Goal: Find specific page/section: Find specific page/section

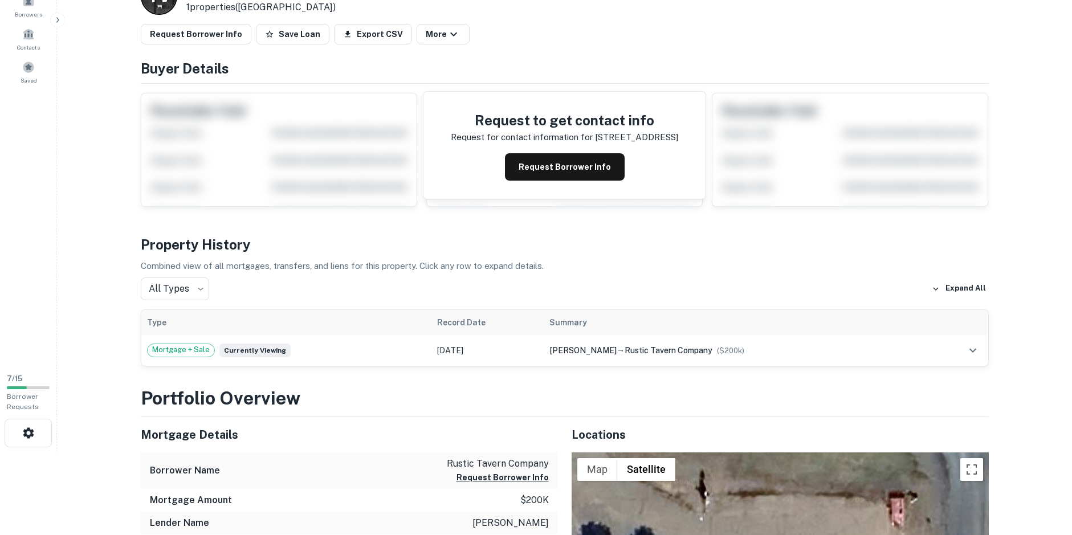
scroll to position [57, 0]
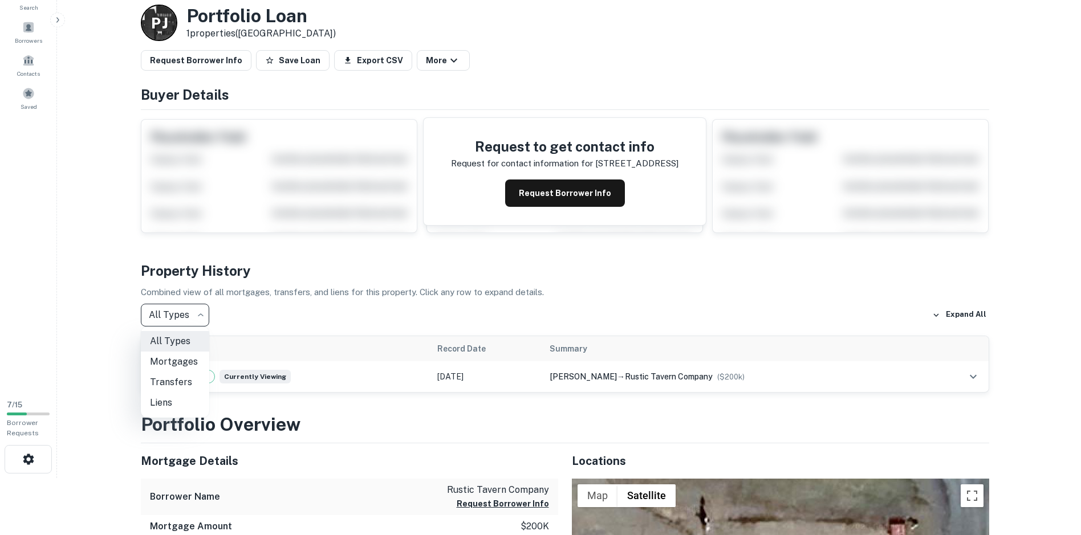
click at [203, 315] on body "Search Borrowers Contacts Saved 7 / 15 Borrower Requests Back to search Loan De…" at bounding box center [540, 210] width 1081 height 535
click at [254, 315] on div at bounding box center [540, 267] width 1081 height 535
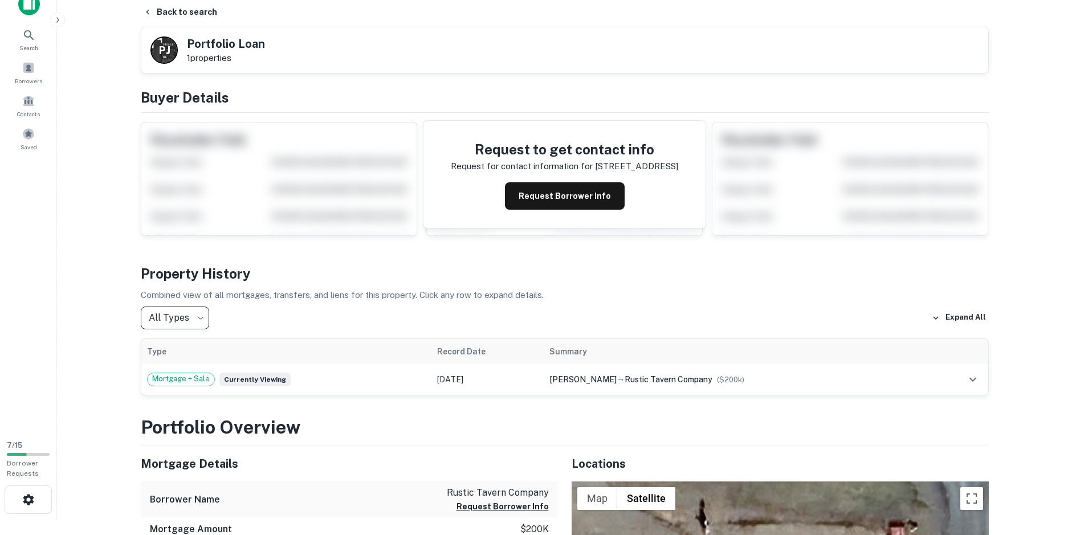
scroll to position [0, 0]
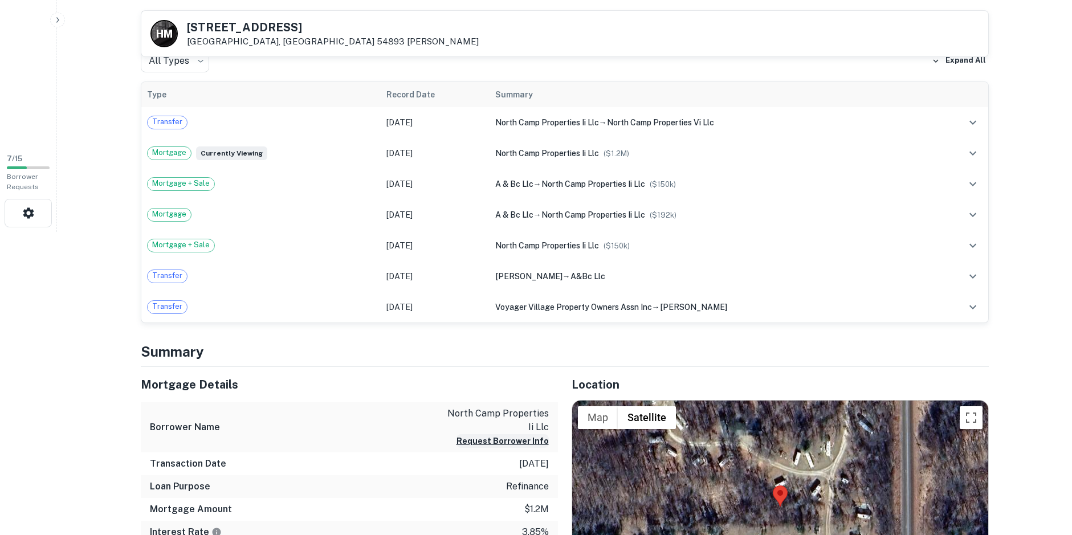
scroll to position [250, 0]
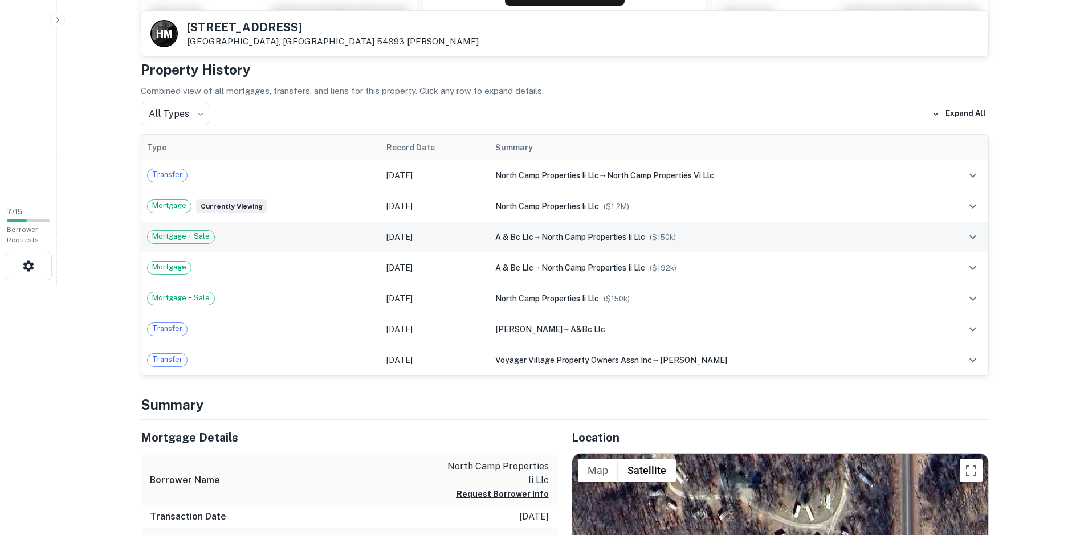
click at [186, 236] on span "Mortgage + Sale" at bounding box center [181, 236] width 67 height 11
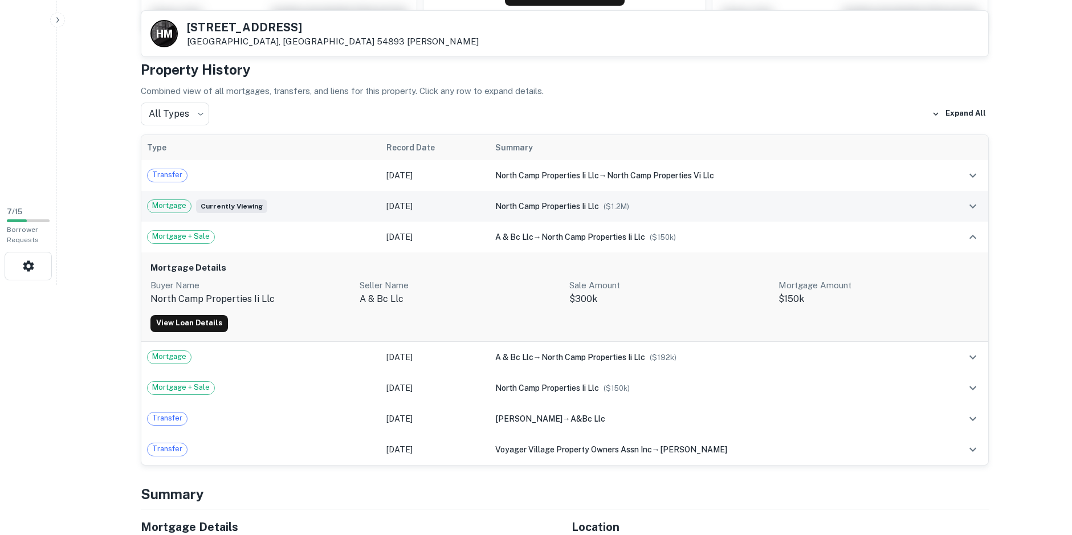
click at [406, 204] on td "Apr 12, 2022" at bounding box center [435, 206] width 109 height 31
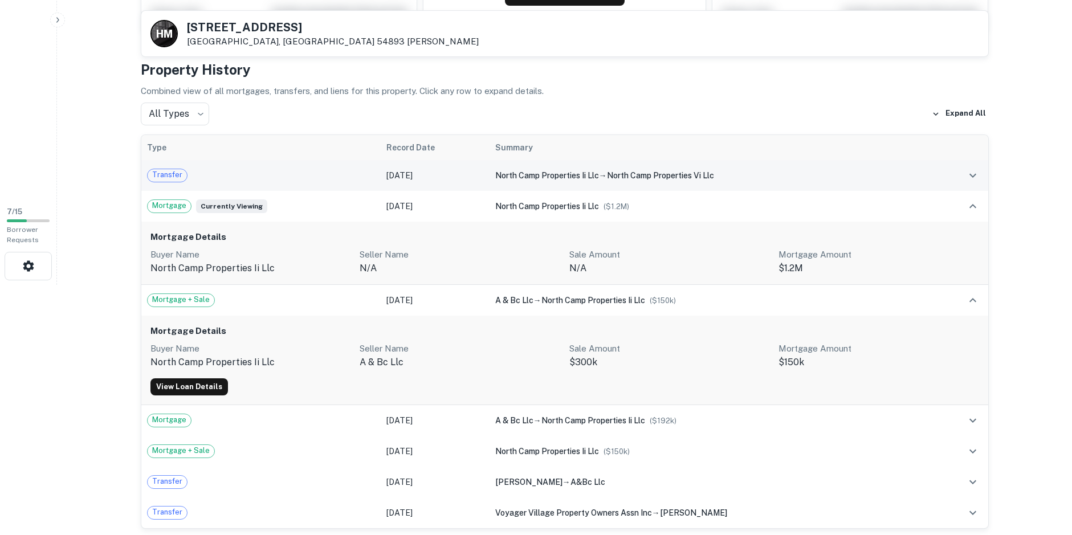
click at [441, 174] on td "Jun 28, 2023" at bounding box center [435, 175] width 109 height 31
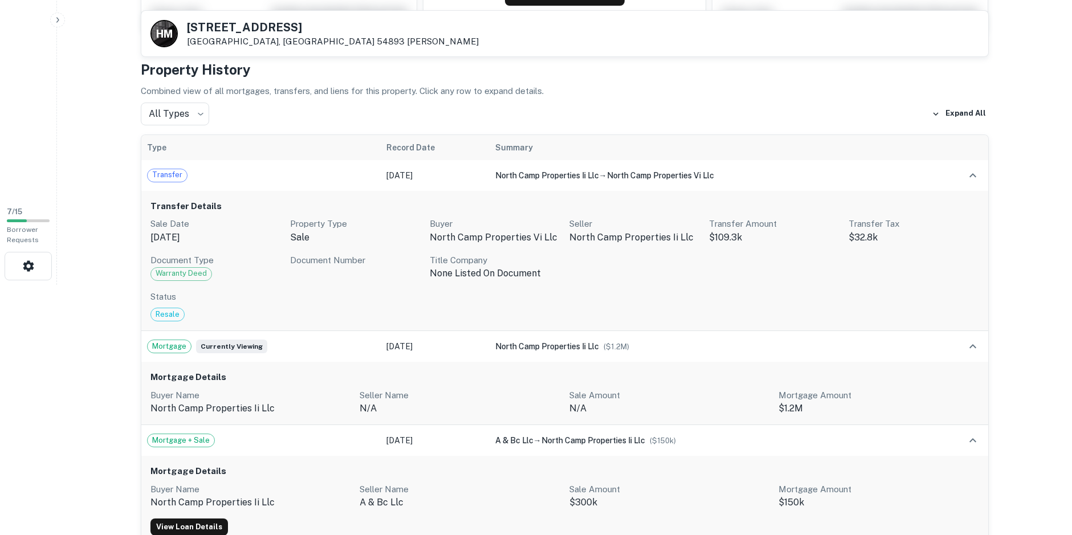
click at [298, 115] on div "All Types *** ​ Expand All" at bounding box center [565, 114] width 848 height 23
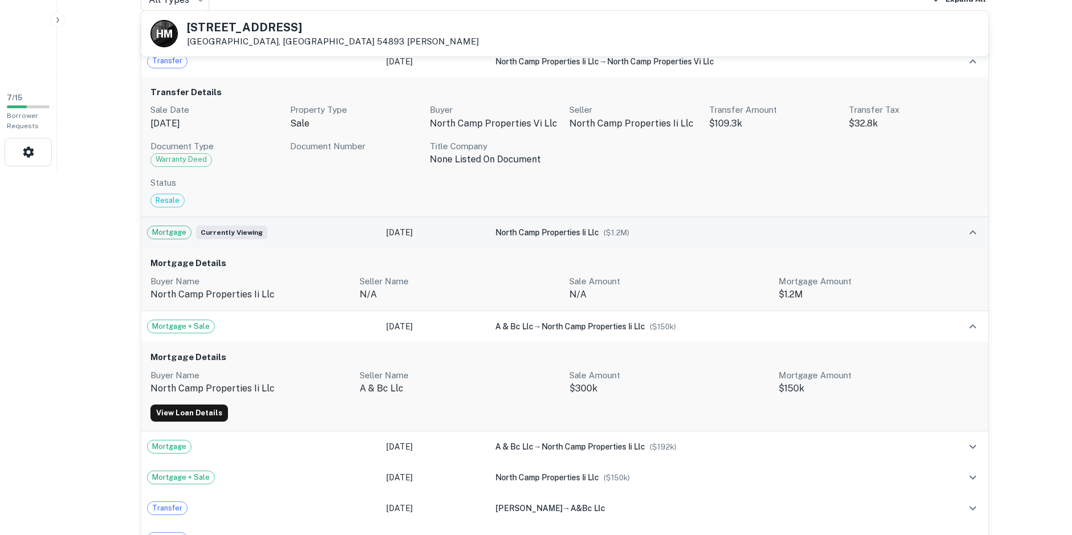
scroll to position [307, 0]
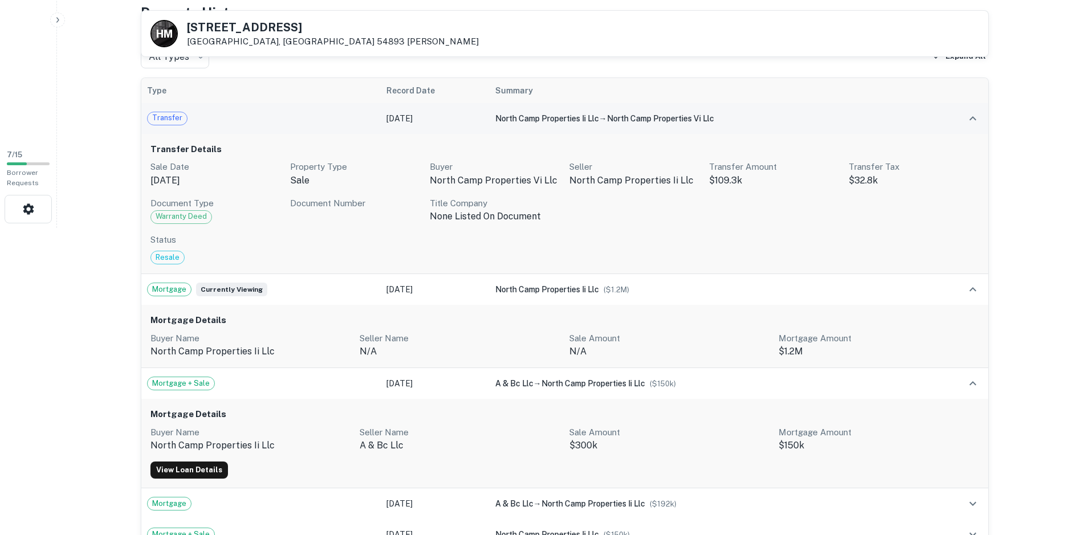
click at [172, 120] on span "Transfer" at bounding box center [167, 117] width 39 height 11
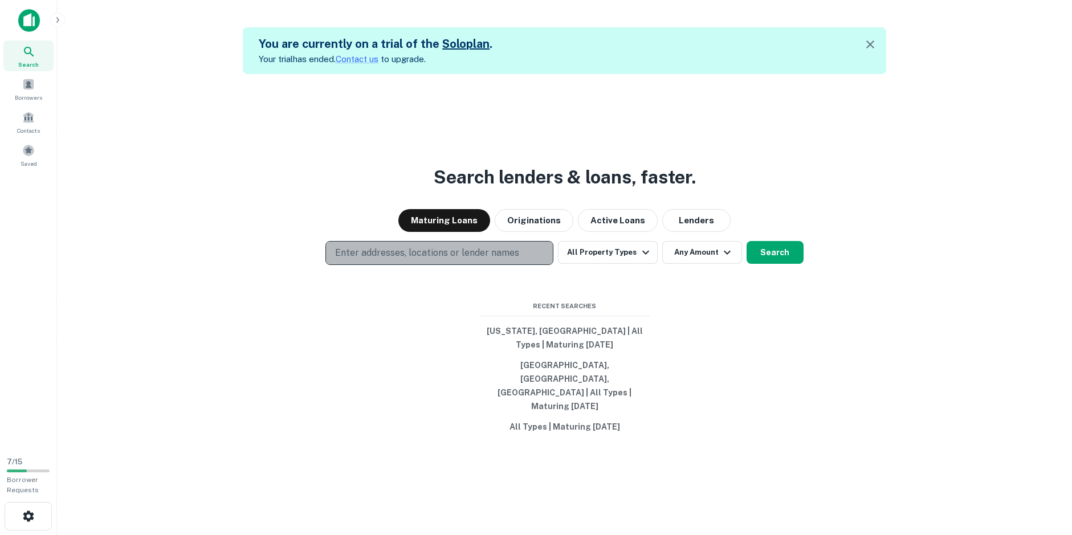
drag, startPoint x: 467, startPoint y: 271, endPoint x: 420, endPoint y: 265, distance: 47.2
click at [420, 260] on p "Enter addresses, locations or lender names" at bounding box center [427, 253] width 184 height 14
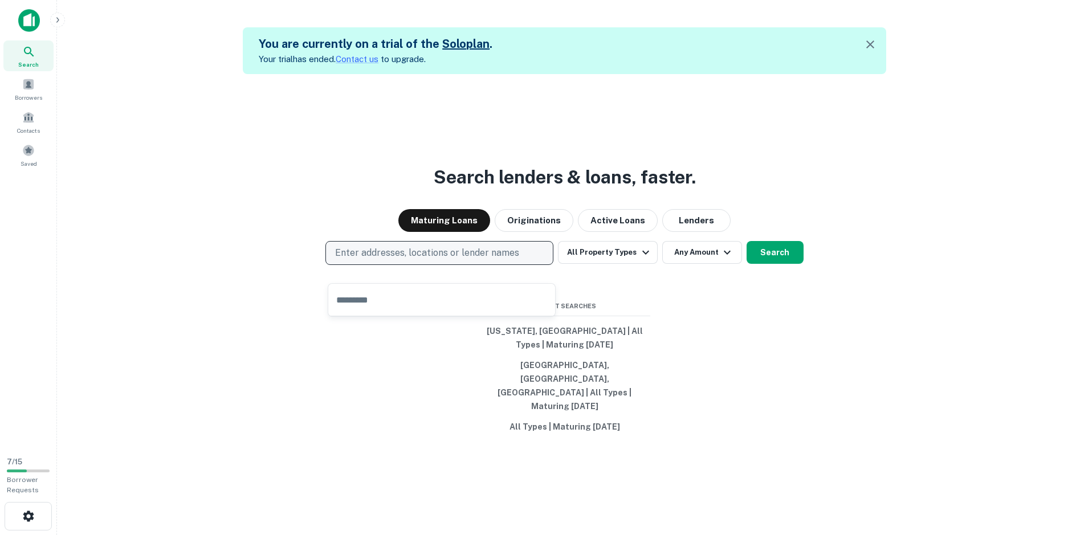
drag, startPoint x: 420, startPoint y: 265, endPoint x: 370, endPoint y: 259, distance: 50.5
drag, startPoint x: 370, startPoint y: 259, endPoint x: 358, endPoint y: 271, distance: 16.9
drag, startPoint x: 358, startPoint y: 271, endPoint x: 328, endPoint y: 355, distance: 89.6
click at [328, 355] on div "Search lenders & loans, faster. Maturing Loans Originations Active Loans Lender…" at bounding box center [564, 341] width 997 height 535
click at [355, 260] on p "Enter addresses, locations or lender names" at bounding box center [427, 253] width 184 height 14
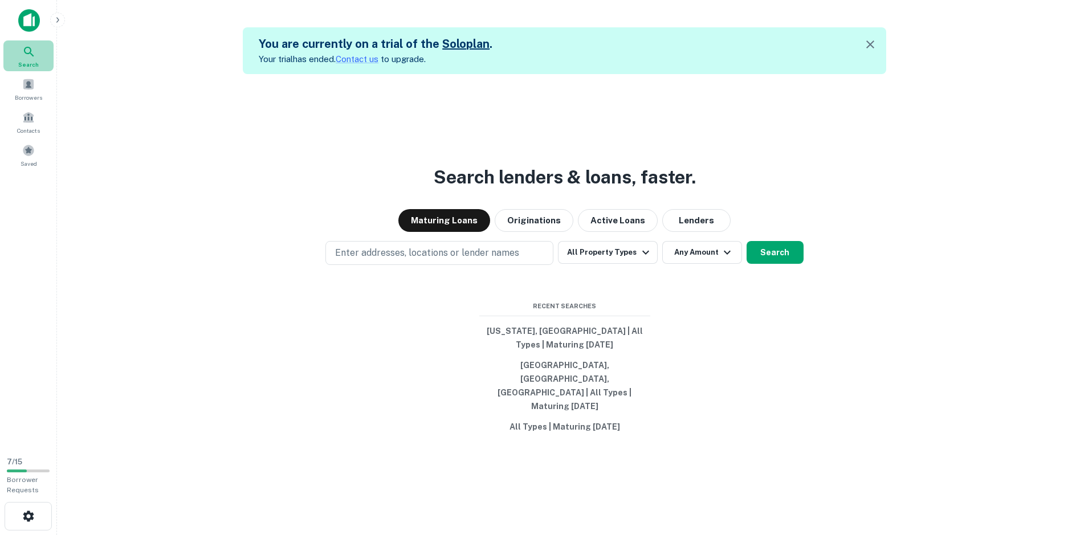
click at [35, 58] on icon at bounding box center [29, 52] width 14 height 14
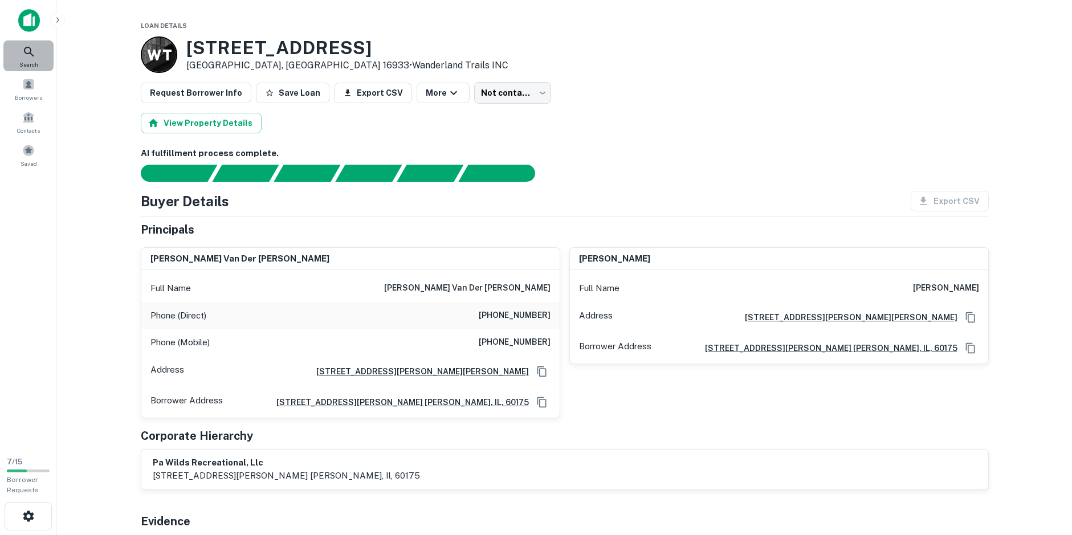
click at [27, 55] on icon at bounding box center [29, 52] width 14 height 14
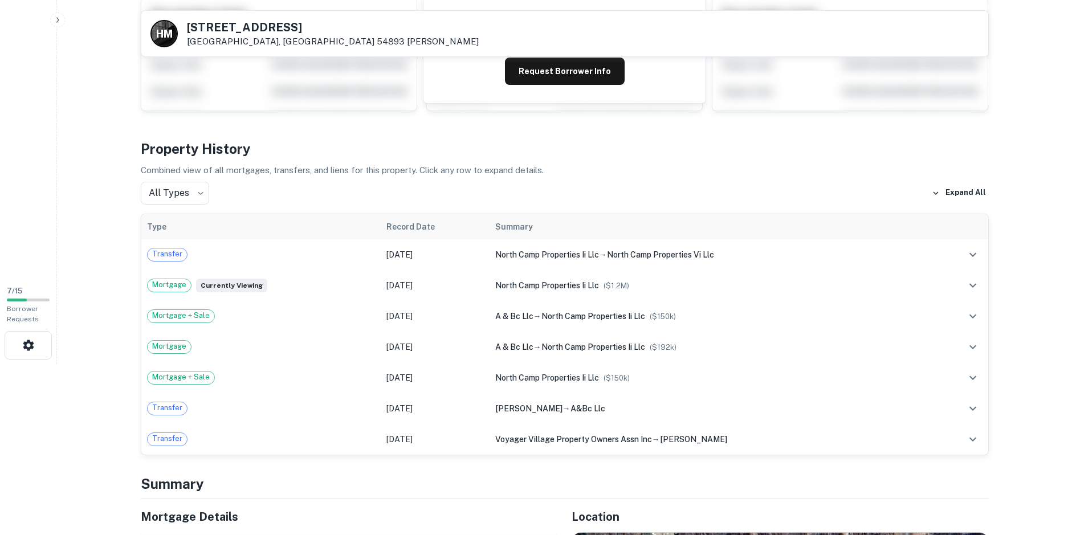
scroll to position [228, 0]
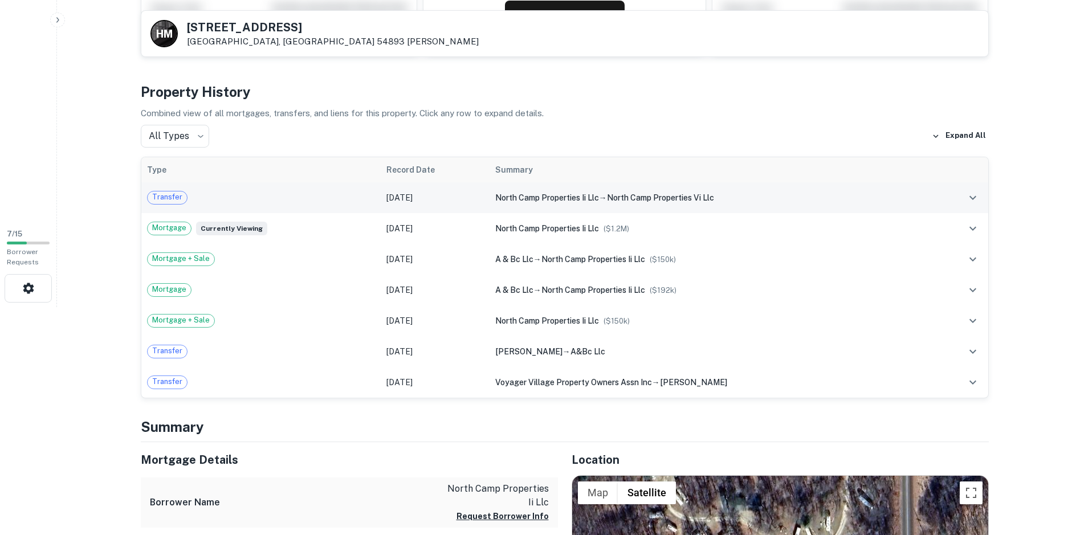
drag, startPoint x: 442, startPoint y: 264, endPoint x: 556, endPoint y: 203, distance: 129.3
click at [556, 203] on div "north camp properties ii llc → north camp properties vi llc" at bounding box center [710, 198] width 431 height 13
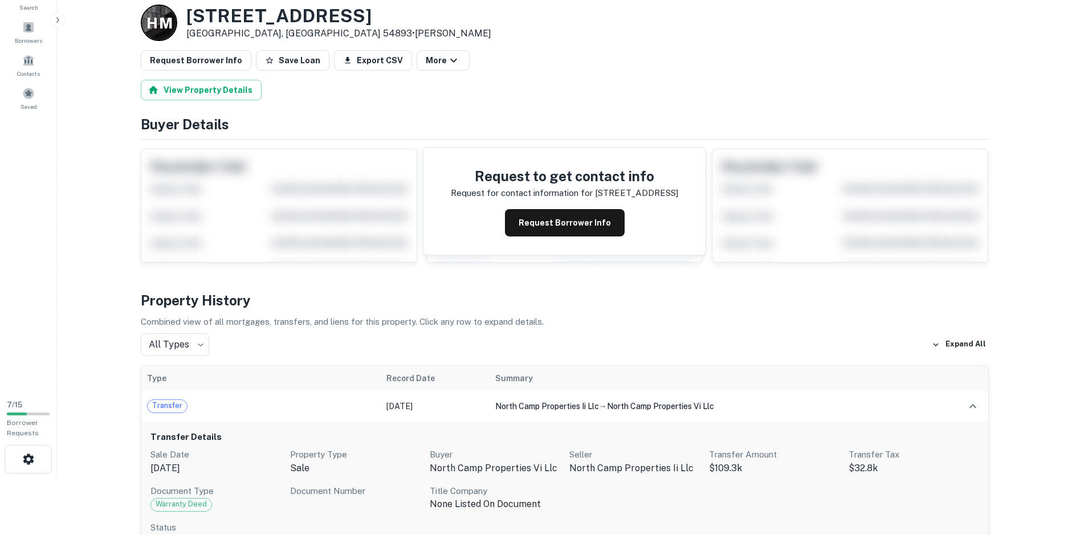
scroll to position [0, 0]
